Goal: Task Accomplishment & Management: Complete application form

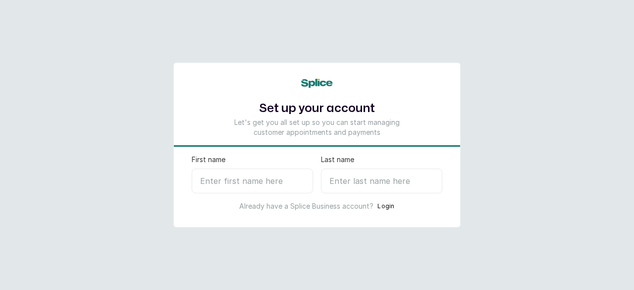
click at [267, 180] on input "First name" at bounding box center [252, 180] width 121 height 25
type input "O"
click at [360, 183] on input "Last name" at bounding box center [381, 180] width 121 height 25
click at [271, 175] on input "Omosi Nails" at bounding box center [252, 180] width 121 height 25
type input "Omosi"
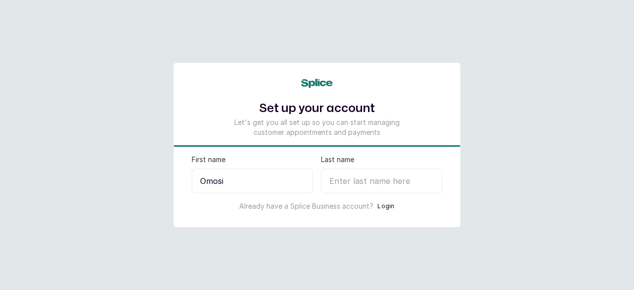
click at [349, 176] on input "Last name" at bounding box center [381, 180] width 121 height 25
type input "N"
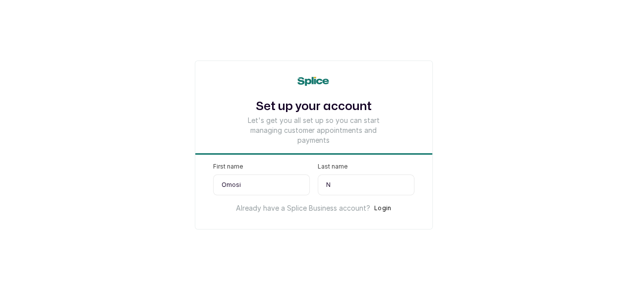
select select "NG"
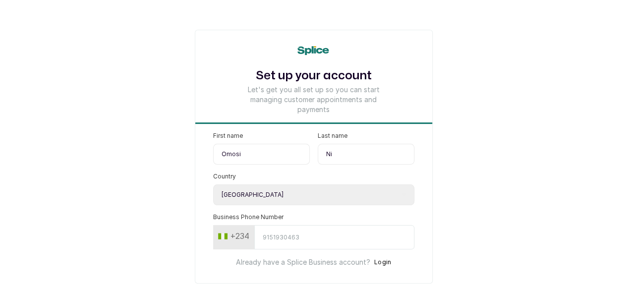
type input "N"
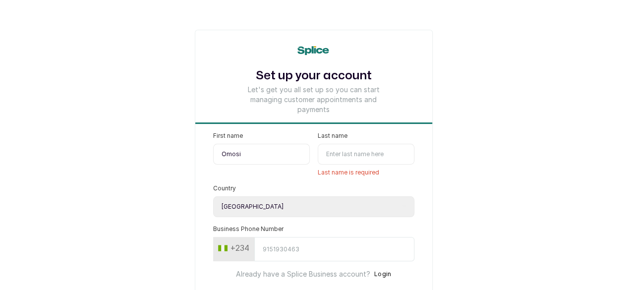
scroll to position [38, 0]
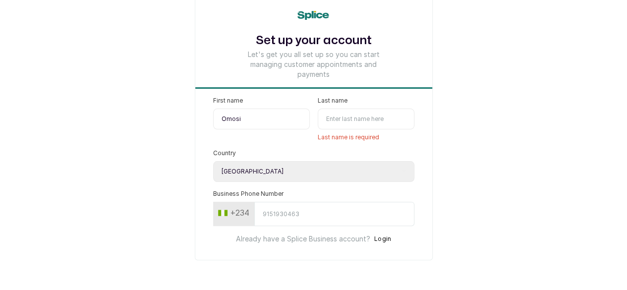
click at [296, 210] on input "Business Phone Number" at bounding box center [334, 214] width 160 height 24
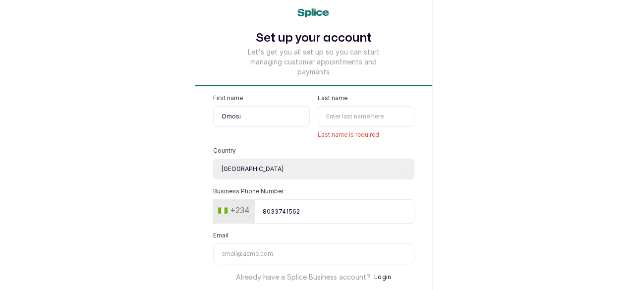
click at [254, 213] on input "8033741562" at bounding box center [334, 211] width 160 height 24
type input "8033741562"
click at [358, 110] on input "Last name" at bounding box center [366, 116] width 97 height 21
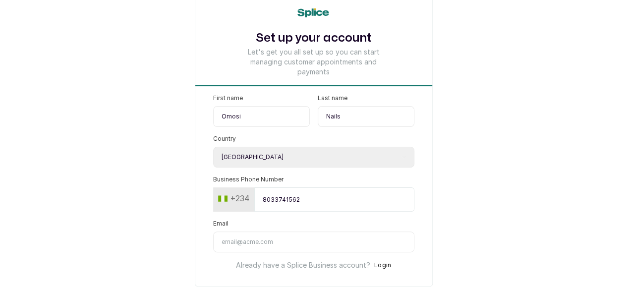
scroll to position [72, 0]
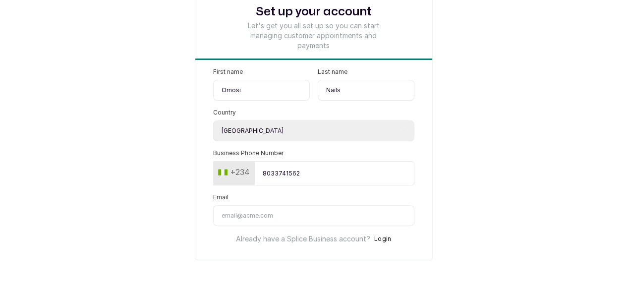
type input "Nails"
click at [230, 220] on input "Email" at bounding box center [313, 215] width 201 height 21
drag, startPoint x: 230, startPoint y: 220, endPoint x: 200, endPoint y: 206, distance: 33.5
click at [213, 206] on input "Email" at bounding box center [313, 215] width 201 height 21
click at [213, 215] on input "Email" at bounding box center [313, 215] width 201 height 21
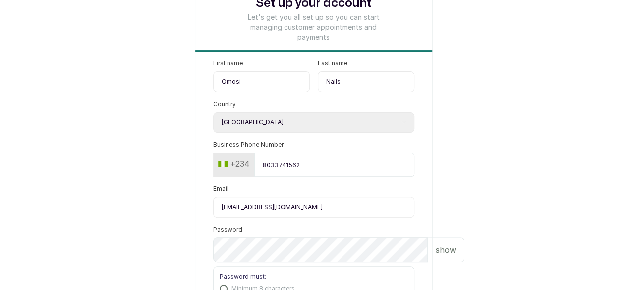
type input "omosinails@gmail.com"
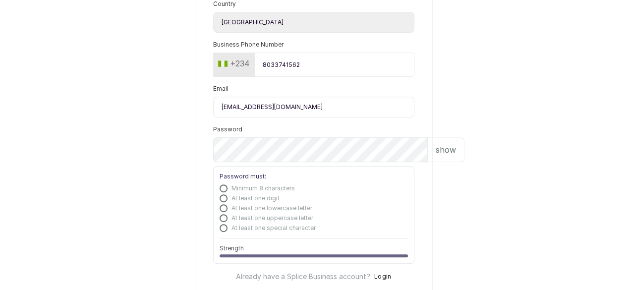
scroll to position [173, 0]
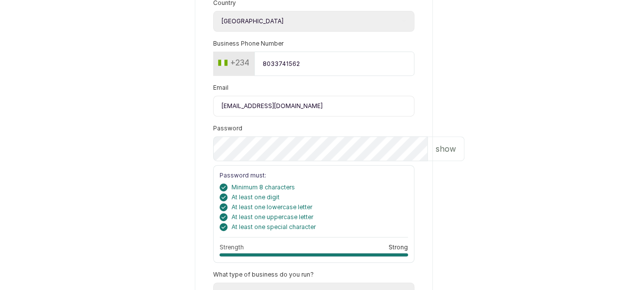
click at [435, 155] on p "show" at bounding box center [445, 149] width 20 height 12
click at [439, 155] on p "hide" at bounding box center [446, 149] width 15 height 12
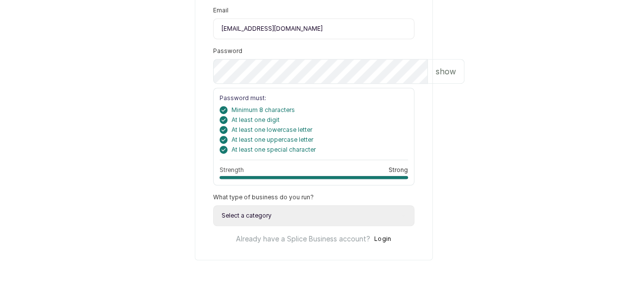
click at [258, 208] on select "Select a category I have more than one location I manage a team of beauty profe…" at bounding box center [313, 215] width 201 height 21
click at [376, 218] on select "Select a category I have more than one location I manage a team of beauty profe…" at bounding box center [313, 215] width 201 height 21
select select "independent_professional"
click at [213, 205] on select "Select a category I have more than one location I manage a team of beauty profe…" at bounding box center [313, 215] width 201 height 21
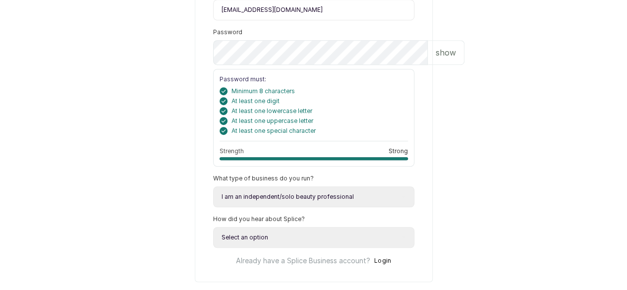
scroll to position [316, 0]
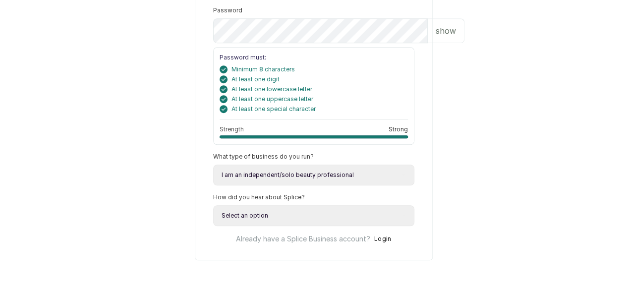
click at [303, 215] on select "Select an option Google search Instagram Facebook LinkedIn Splice Blog I was re…" at bounding box center [313, 215] width 201 height 21
select select "referred_by_beauty_business_owner"
click at [213, 205] on select "Select an option Google search Instagram Facebook LinkedIn Splice Blog I was re…" at bounding box center [313, 215] width 201 height 21
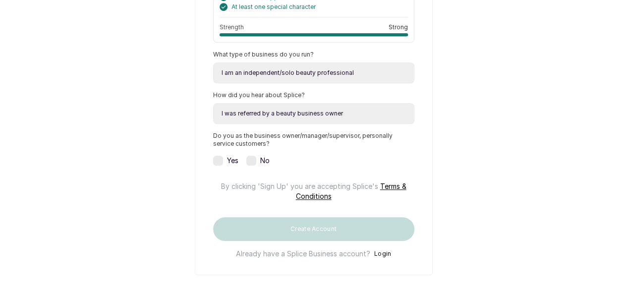
scroll to position [394, 0]
click at [213, 165] on label at bounding box center [218, 160] width 10 height 10
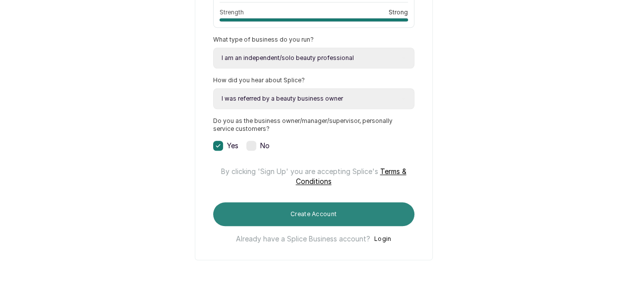
click at [342, 214] on button "Create Account" at bounding box center [313, 214] width 201 height 24
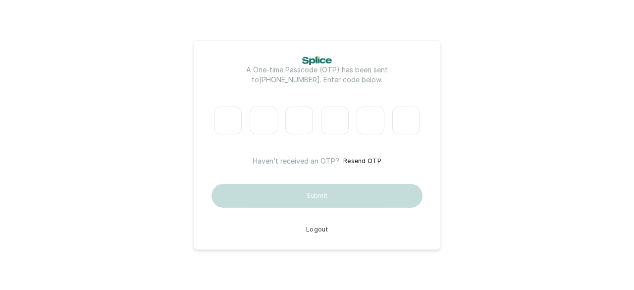
click at [578, 11] on main "A One-time Passcode (OTP) has been sent to [PHONE_NUMBER] . Enter code below. H…" at bounding box center [317, 145] width 634 height 290
click at [218, 116] on input "Please enter verification code. Digit 1" at bounding box center [228, 121] width 28 height 28
type input "5"
type input "2"
type input "8"
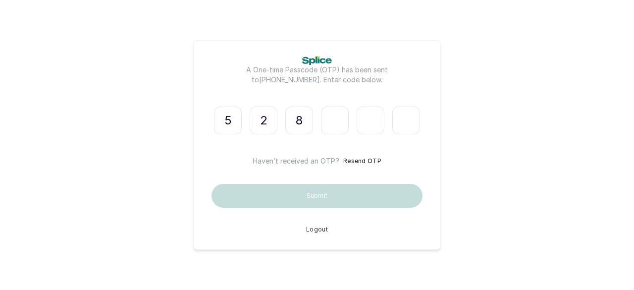
type input "7"
type input "1"
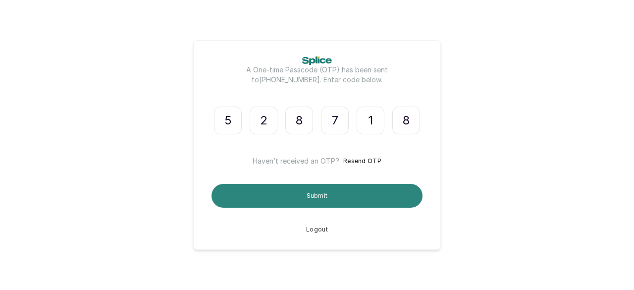
type input "8"
click at [330, 200] on button "Submit" at bounding box center [317, 196] width 211 height 24
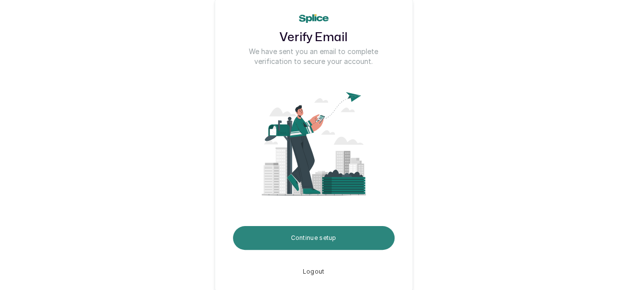
click at [335, 241] on button "Continue setup" at bounding box center [313, 238] width 161 height 24
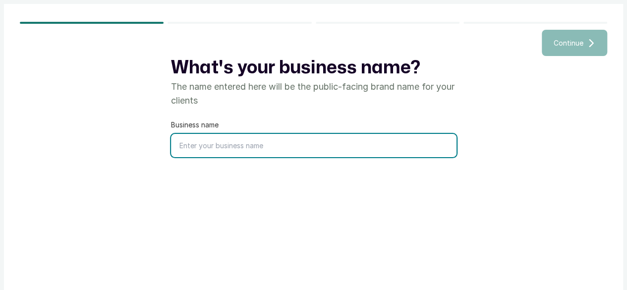
click at [263, 154] on input "text" at bounding box center [313, 145] width 285 height 23
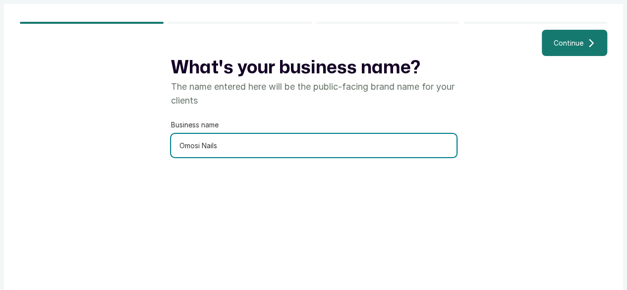
scroll to position [8, 0]
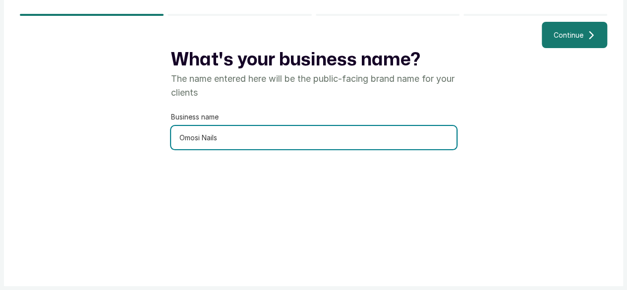
type input "Omosi Nails"
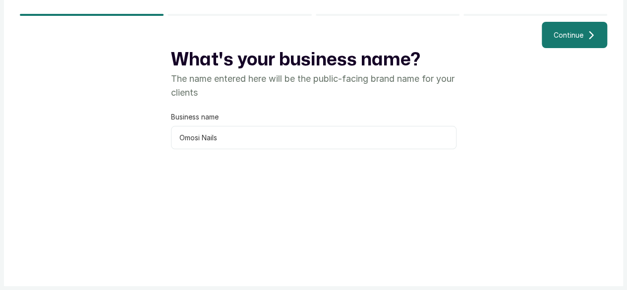
click at [575, 41] on button "Continue" at bounding box center [573, 35] width 65 height 26
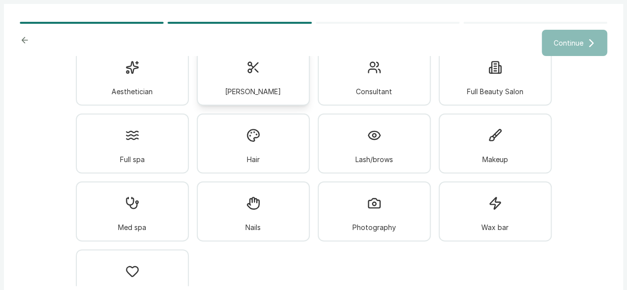
scroll to position [54, 0]
click at [240, 210] on div at bounding box center [253, 203] width 26 height 26
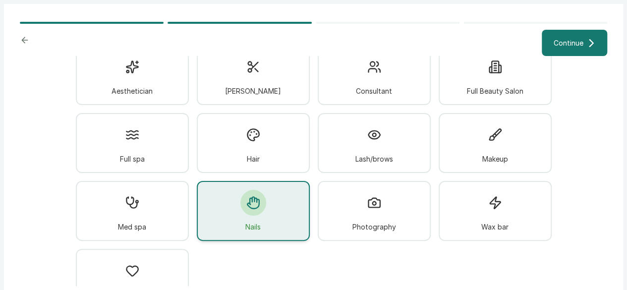
click at [270, 229] on div "Nails" at bounding box center [253, 211] width 113 height 60
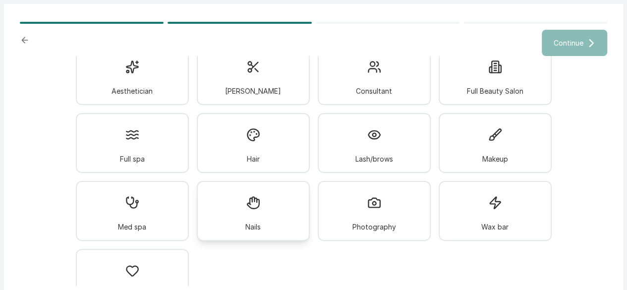
click at [270, 229] on div "Nails" at bounding box center [253, 211] width 113 height 60
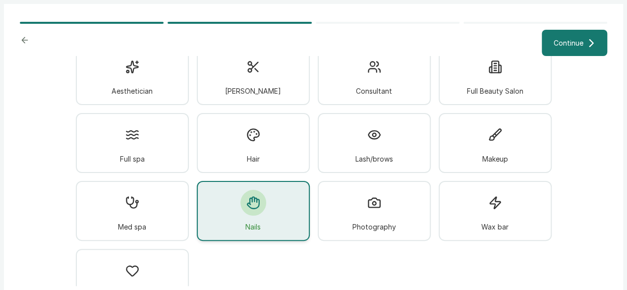
click at [576, 46] on button "Continue" at bounding box center [573, 43] width 65 height 26
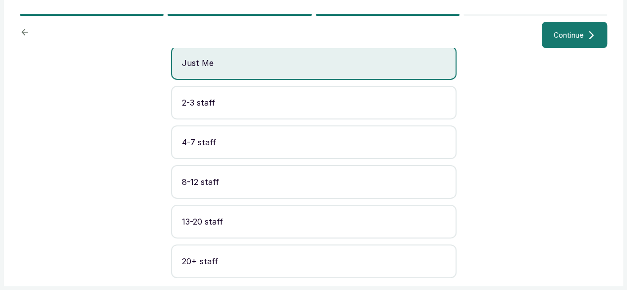
scroll to position [0, 0]
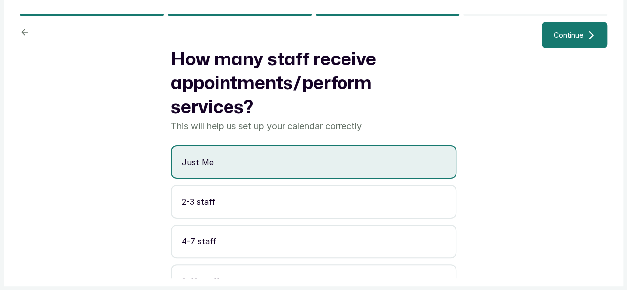
click at [574, 40] on span "Continue" at bounding box center [568, 35] width 30 height 10
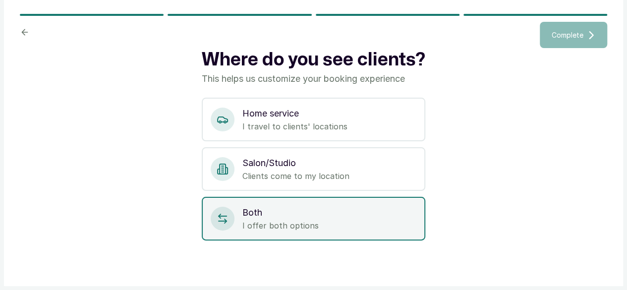
click at [307, 231] on p "I offer both options" at bounding box center [329, 225] width 174 height 12
click at [287, 231] on p "I offer both options" at bounding box center [329, 225] width 174 height 12
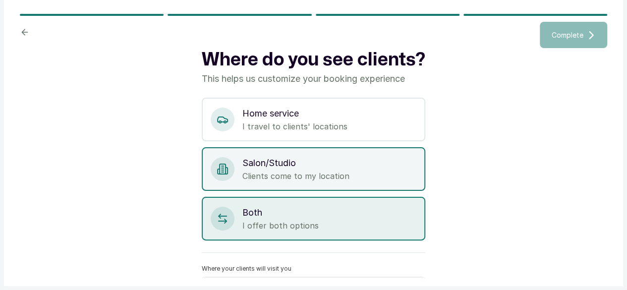
click at [337, 170] on p "Salon/Studio" at bounding box center [329, 163] width 174 height 14
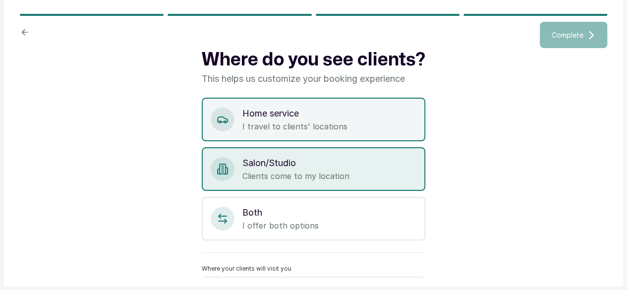
click at [353, 132] on p "I travel to clients' locations" at bounding box center [329, 126] width 174 height 12
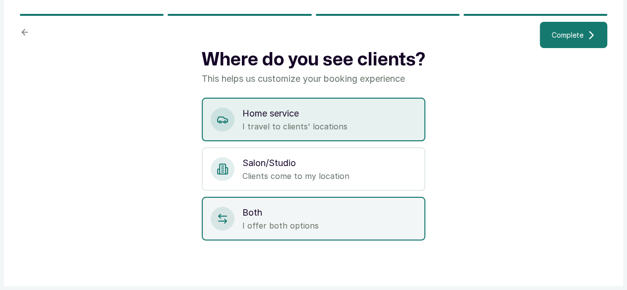
click at [314, 231] on p "I offer both options" at bounding box center [329, 225] width 174 height 12
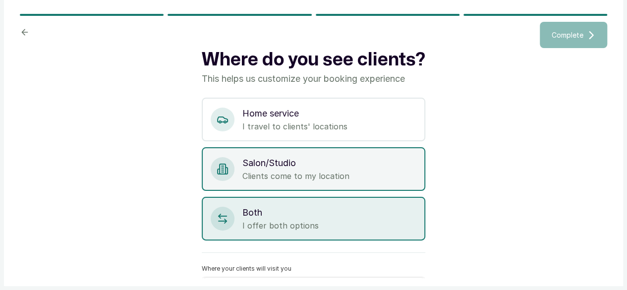
click at [345, 161] on div "Salon/Studio Clients come to my location" at bounding box center [313, 169] width 223 height 44
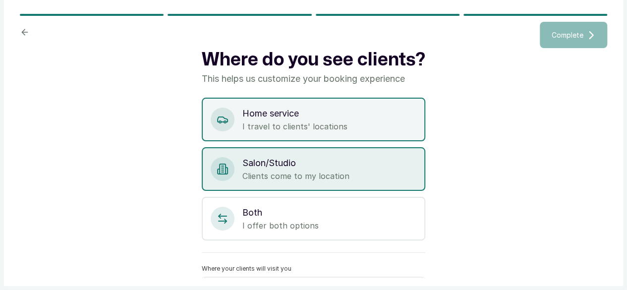
click at [358, 120] on p "Home service" at bounding box center [329, 114] width 174 height 14
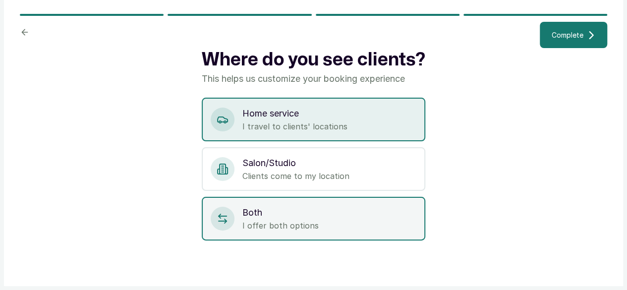
click at [306, 219] on p "Both" at bounding box center [329, 213] width 174 height 14
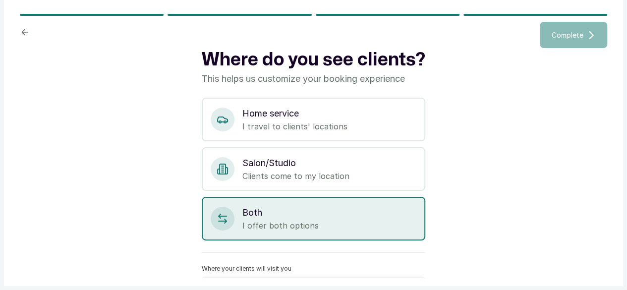
scroll to position [45, 0]
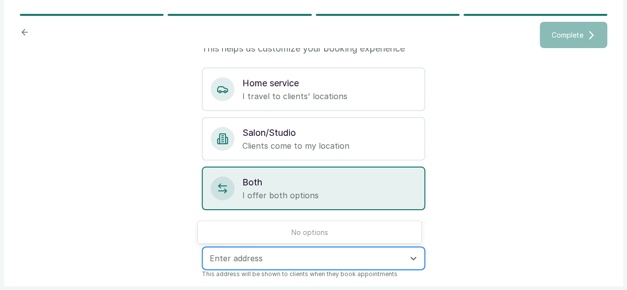
click at [358, 251] on div "Enter address" at bounding box center [305, 258] width 200 height 17
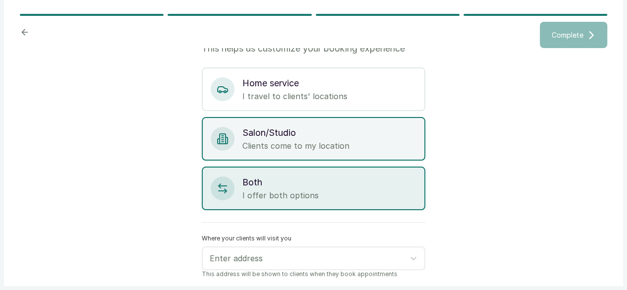
click at [327, 157] on div "Salon/Studio Clients come to my location" at bounding box center [313, 139] width 223 height 44
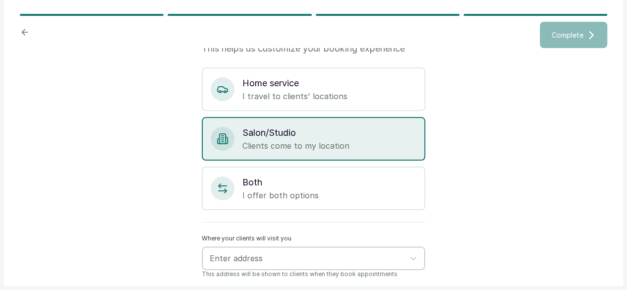
click at [269, 255] on div at bounding box center [305, 258] width 190 height 13
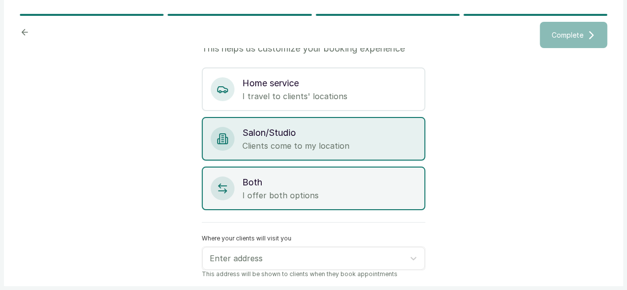
click at [315, 189] on p "I offer both options" at bounding box center [329, 195] width 174 height 12
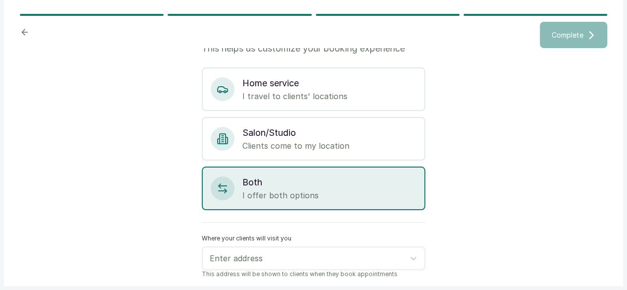
click at [268, 272] on p "This address will be shown to clients when they book appointments" at bounding box center [313, 274] width 223 height 8
click at [275, 256] on div at bounding box center [305, 258] width 190 height 13
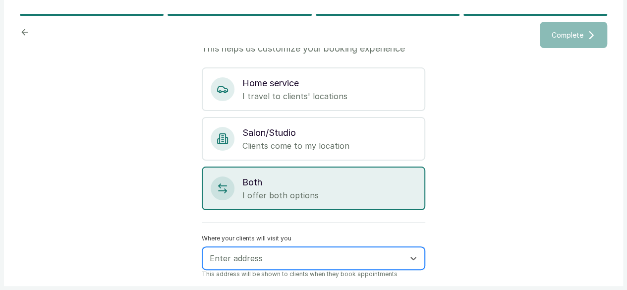
drag, startPoint x: 229, startPoint y: 252, endPoint x: 202, endPoint y: 259, distance: 28.0
click at [205, 259] on div "Enter address" at bounding box center [305, 258] width 200 height 17
drag, startPoint x: 202, startPoint y: 259, endPoint x: 217, endPoint y: 258, distance: 14.9
click at [217, 258] on div at bounding box center [305, 258] width 190 height 13
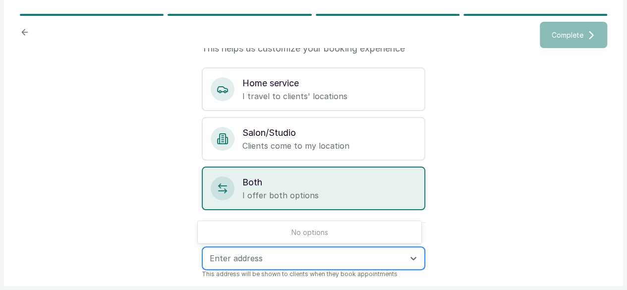
drag, startPoint x: 217, startPoint y: 258, endPoint x: 208, endPoint y: 256, distance: 9.1
click at [210, 256] on div at bounding box center [305, 258] width 190 height 13
click at [218, 256] on div at bounding box center [305, 258] width 190 height 13
click at [413, 256] on icon at bounding box center [413, 258] width 10 height 10
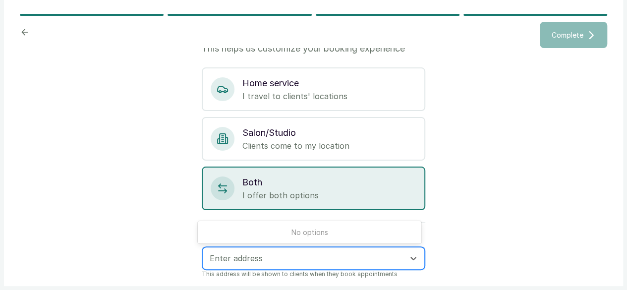
click at [297, 253] on div at bounding box center [305, 258] width 190 height 13
type input "Shp"
drag, startPoint x: 223, startPoint y: 258, endPoint x: 206, endPoint y: 256, distance: 16.9
click at [210, 256] on input "text" at bounding box center [211, 258] width 2 height 11
paste input "Shop [STREET_ADDRESS]"
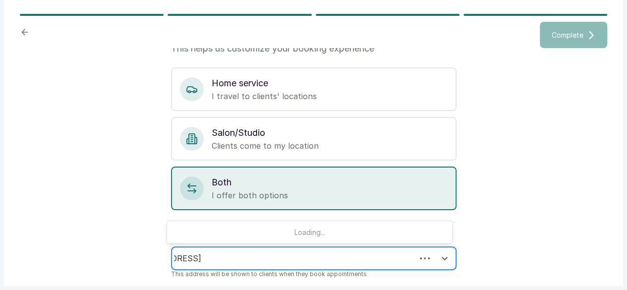
scroll to position [0, 67]
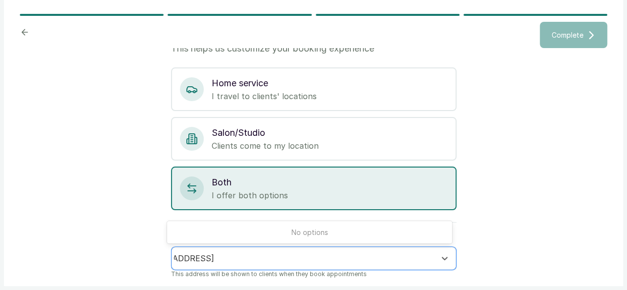
drag, startPoint x: 346, startPoint y: 255, endPoint x: 480, endPoint y: 252, distance: 133.3
click at [480, 252] on div "Where do you see clients? This helps us customize your booking experience Home …" at bounding box center [313, 163] width 587 height 230
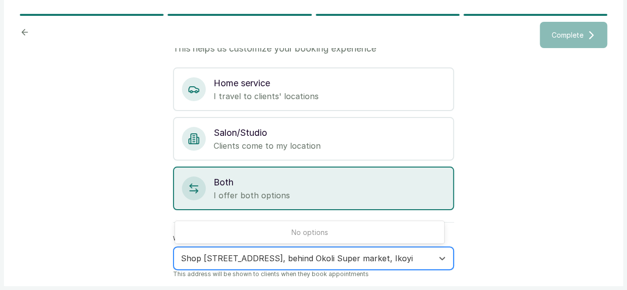
click at [400, 259] on input "Shop [STREET_ADDRESS], behind Okoli Super market, Ikoyi" at bounding box center [304, 258] width 247 height 11
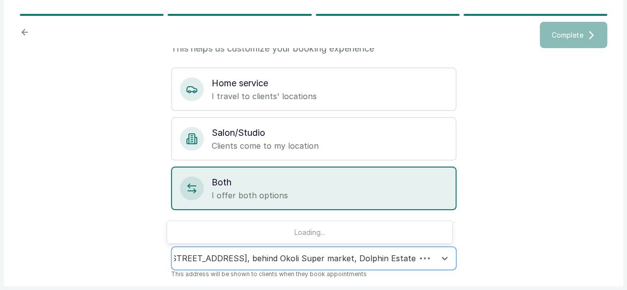
scroll to position [0, 36]
type input "Shop [STREET_ADDRESS], behind Okoli Super market, Dolphin Estate Ikoyi"
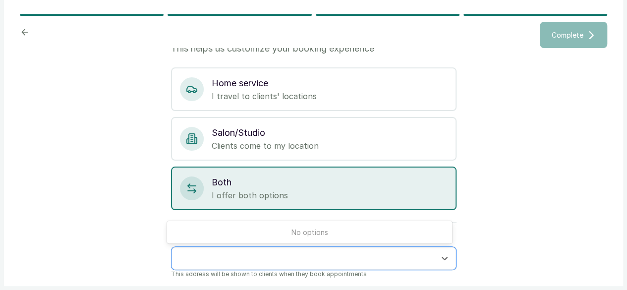
scroll to position [0, 0]
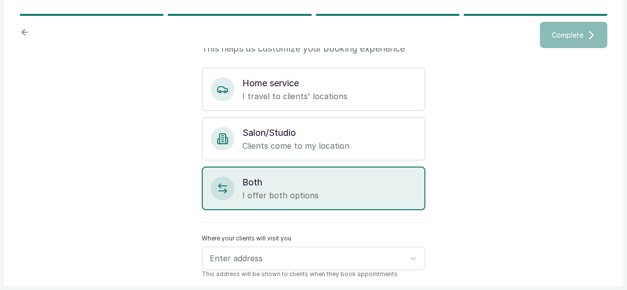
click at [548, 251] on div "Where do you see clients? This helps us customize your booking experience Home …" at bounding box center [313, 163] width 587 height 230
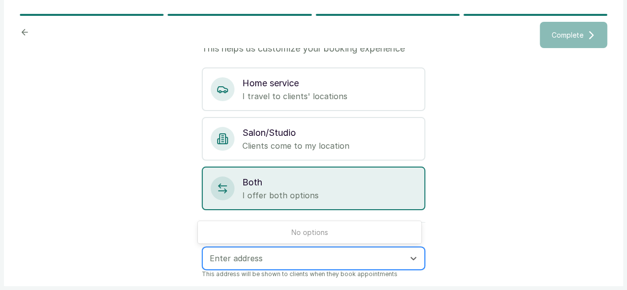
click at [351, 255] on div at bounding box center [305, 258] width 190 height 13
click at [210, 257] on input "text" at bounding box center [211, 258] width 2 height 11
click at [214, 256] on div at bounding box center [305, 258] width 190 height 13
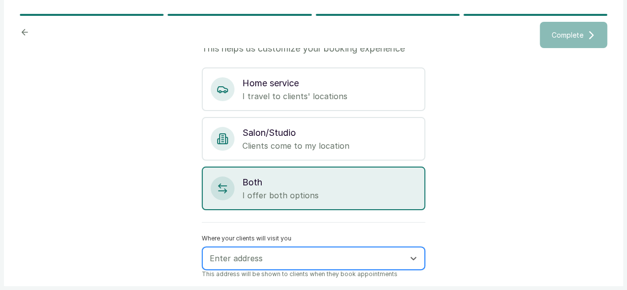
type input "s"
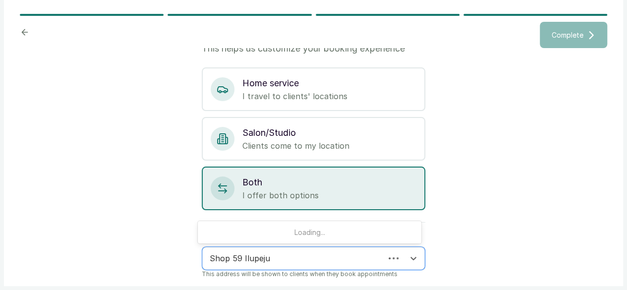
type input "Shop 59 Ilupeju"
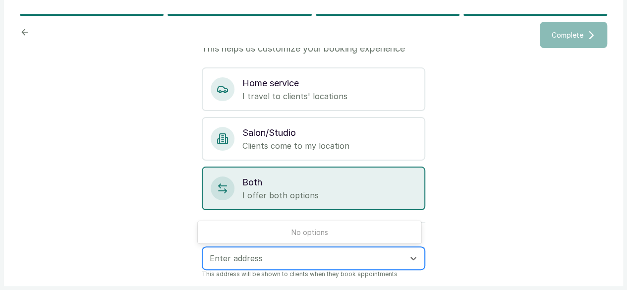
paste input "Shop [STREET_ADDRESS]"
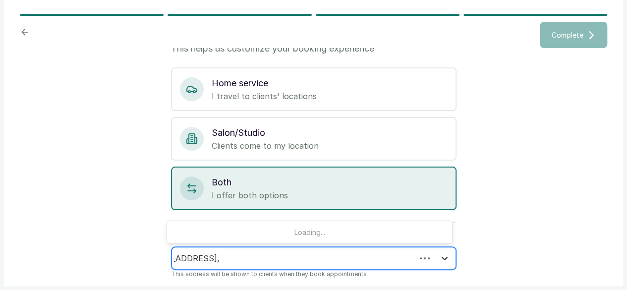
scroll to position [0, 61]
type input "Shop [STREET_ADDRESS]"
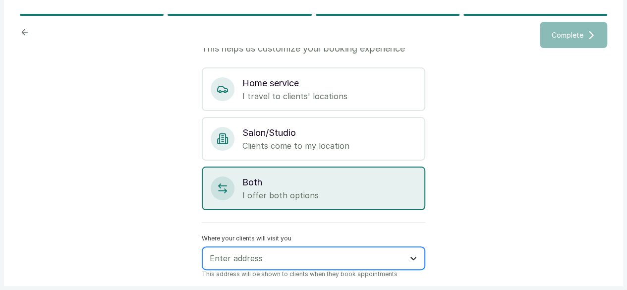
scroll to position [0, 0]
click at [444, 261] on div "Where do you see clients? This helps us customize your booking experience Home …" at bounding box center [313, 163] width 587 height 230
click at [404, 259] on div at bounding box center [413, 258] width 18 height 18
click at [408, 259] on icon at bounding box center [413, 258] width 10 height 10
drag, startPoint x: 207, startPoint y: 258, endPoint x: 215, endPoint y: 262, distance: 8.9
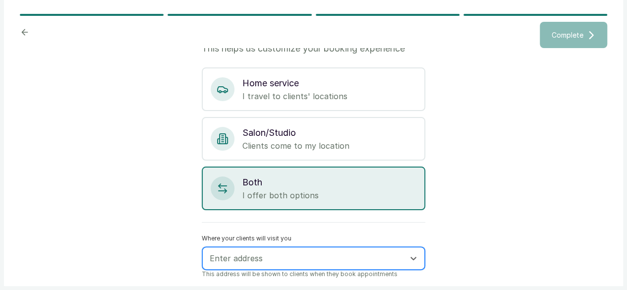
click at [215, 262] on div at bounding box center [305, 258] width 190 height 13
paste input "Shop [STREET_ADDRESS]"
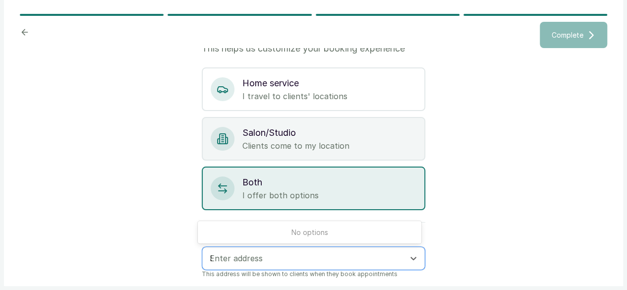
scroll to position [0, 60]
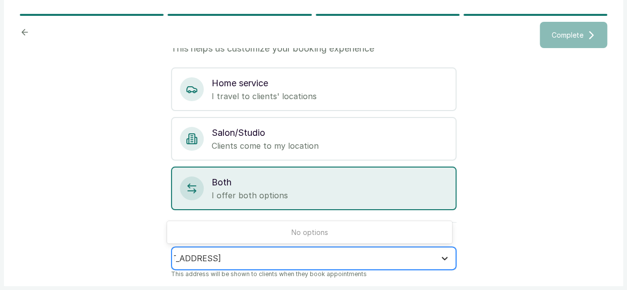
drag, startPoint x: 332, startPoint y: 256, endPoint x: 448, endPoint y: 259, distance: 115.5
click at [448, 259] on div "Shop [STREET_ADDRESS]" at bounding box center [313, 258] width 284 height 23
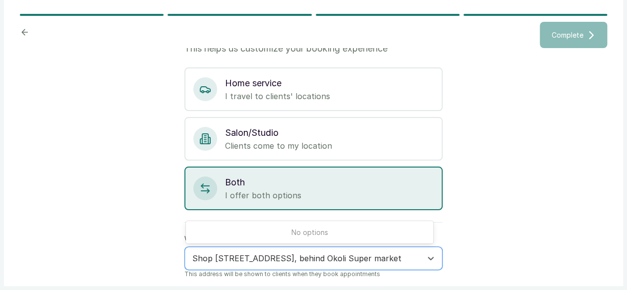
type input "Shop [STREET_ADDRESS], behind Okoli Super market"
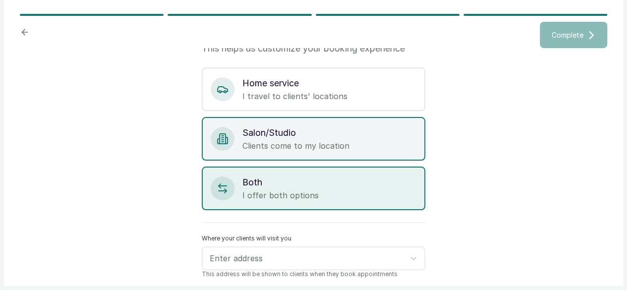
click at [407, 127] on p "Salon/Studio" at bounding box center [329, 133] width 174 height 14
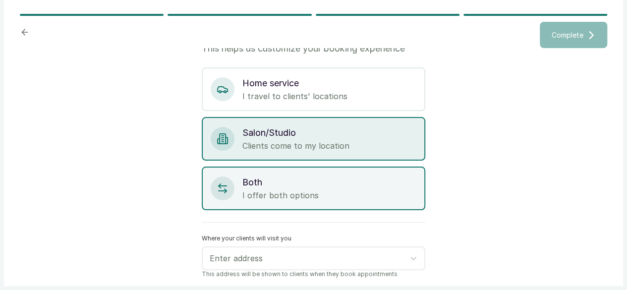
click at [311, 175] on p "Both" at bounding box center [329, 182] width 174 height 14
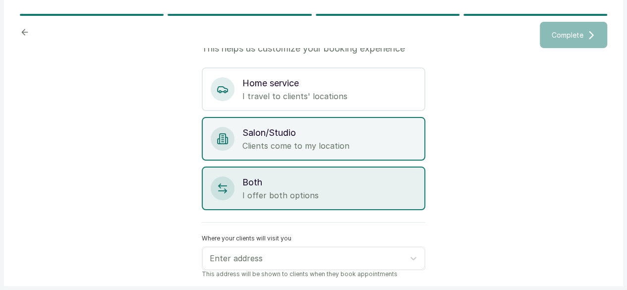
drag, startPoint x: 232, startPoint y: 260, endPoint x: 224, endPoint y: 149, distance: 110.8
click at [224, 149] on div "Salon/Studio Clients come to my location" at bounding box center [313, 139] width 223 height 44
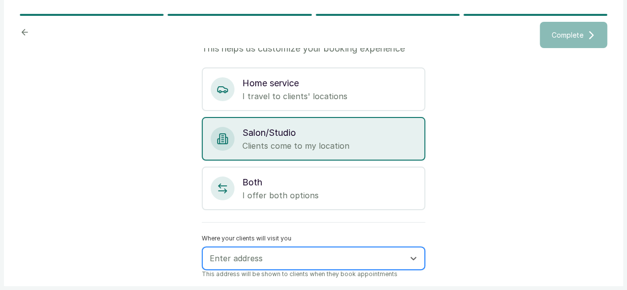
drag, startPoint x: 216, startPoint y: 255, endPoint x: 212, endPoint y: 258, distance: 5.4
click at [212, 258] on div at bounding box center [305, 258] width 190 height 13
click at [212, 257] on div at bounding box center [305, 258] width 190 height 13
click at [411, 254] on icon at bounding box center [413, 258] width 10 height 10
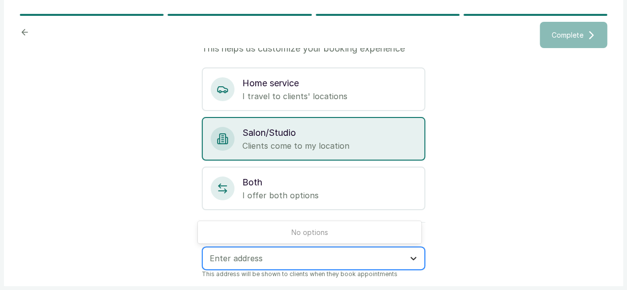
click at [410, 261] on icon at bounding box center [413, 258] width 10 height 10
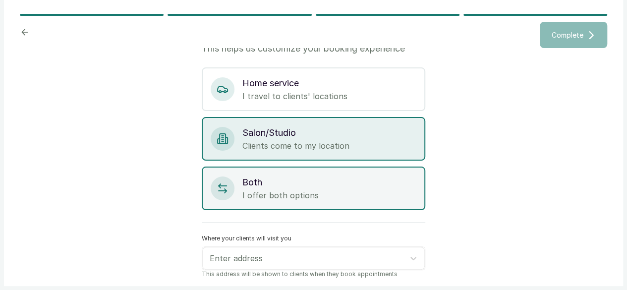
click at [257, 181] on p "Both" at bounding box center [329, 182] width 174 height 14
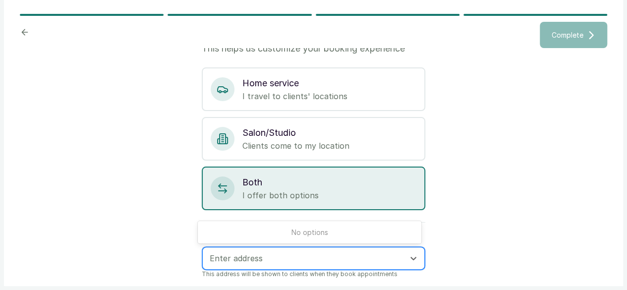
click at [230, 260] on div at bounding box center [305, 258] width 190 height 13
click at [210, 258] on input "text" at bounding box center [211, 258] width 2 height 11
type input "[STREET_ADDRESS]"
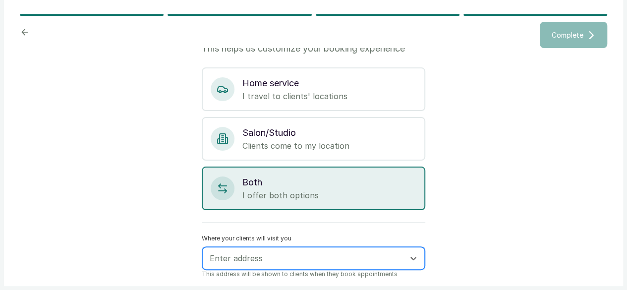
click at [215, 264] on div "Enter address" at bounding box center [305, 258] width 200 height 17
type input "Dophin Estate"
click at [417, 258] on div at bounding box center [413, 258] width 18 height 18
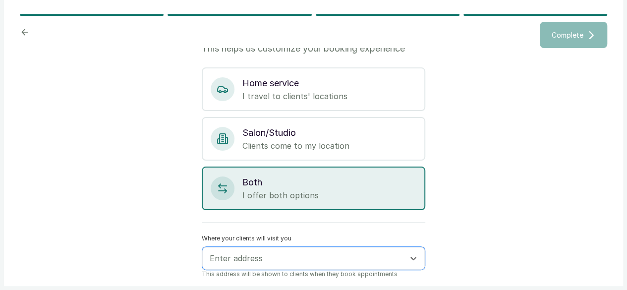
click at [368, 110] on div "Home service I travel to clients' locations Salon/Studio Clients come to my loc…" at bounding box center [313, 138] width 223 height 143
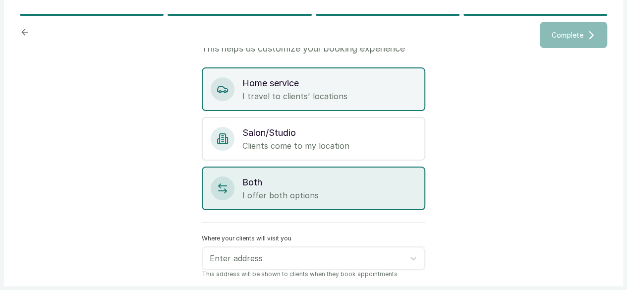
click at [366, 102] on div "Home service I travel to clients' locations" at bounding box center [313, 89] width 223 height 44
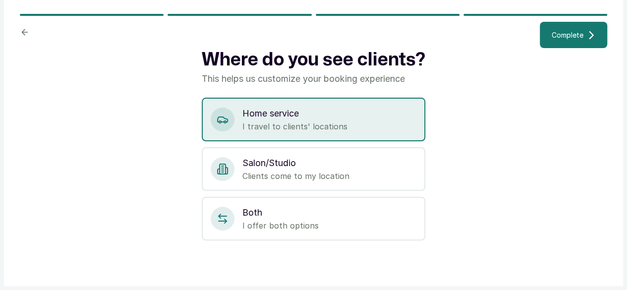
click at [550, 48] on button "Complete" at bounding box center [572, 35] width 67 height 26
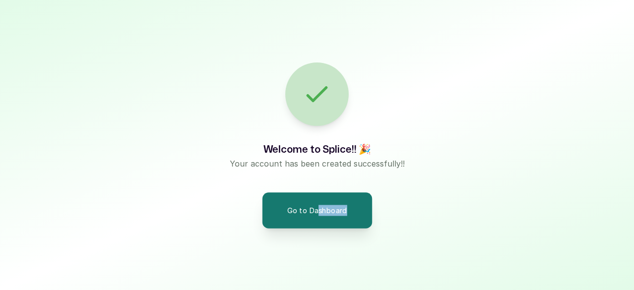
drag, startPoint x: 384, startPoint y: 209, endPoint x: 318, endPoint y: 224, distance: 68.1
click at [318, 224] on div "Welcome to Splice!! 🎉 Your account has been created successfully!! Go to Dashbo…" at bounding box center [317, 145] width 634 height 290
click at [318, 224] on button "Go to Dashboard" at bounding box center [317, 210] width 110 height 36
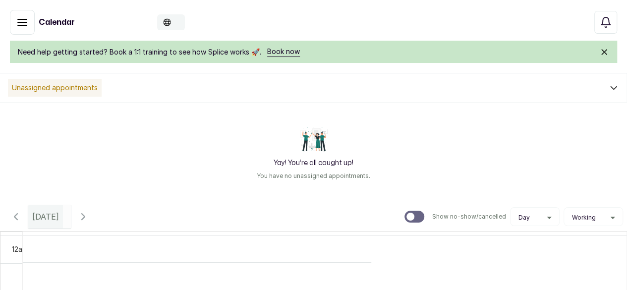
scroll to position [334, 0]
click at [0, 0] on p "Omosi Nails" at bounding box center [0, 0] width 0 height 0
click at [0, 0] on div "ON Omosi Nails" at bounding box center [0, 0] width 0 height 0
